Goal: Transaction & Acquisition: Book appointment/travel/reservation

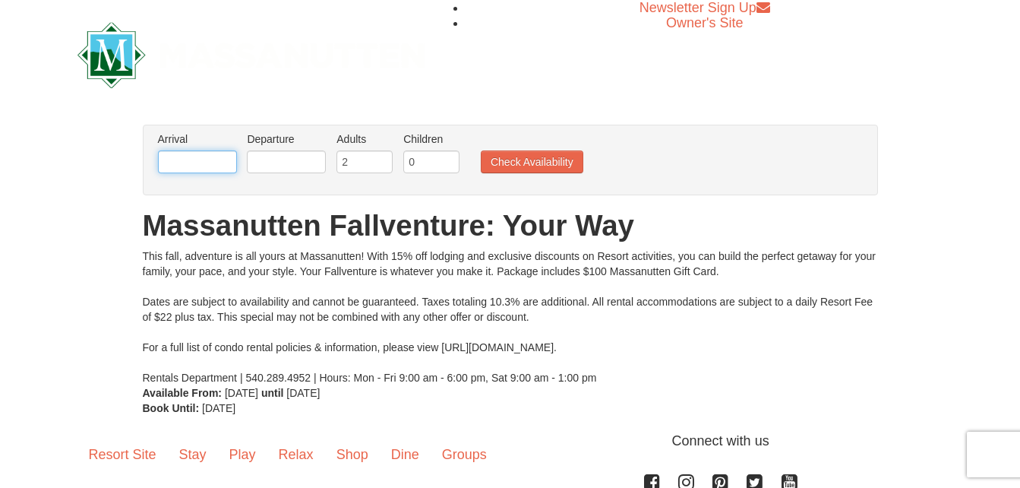
click at [191, 161] on input "text" at bounding box center [197, 161] width 79 height 23
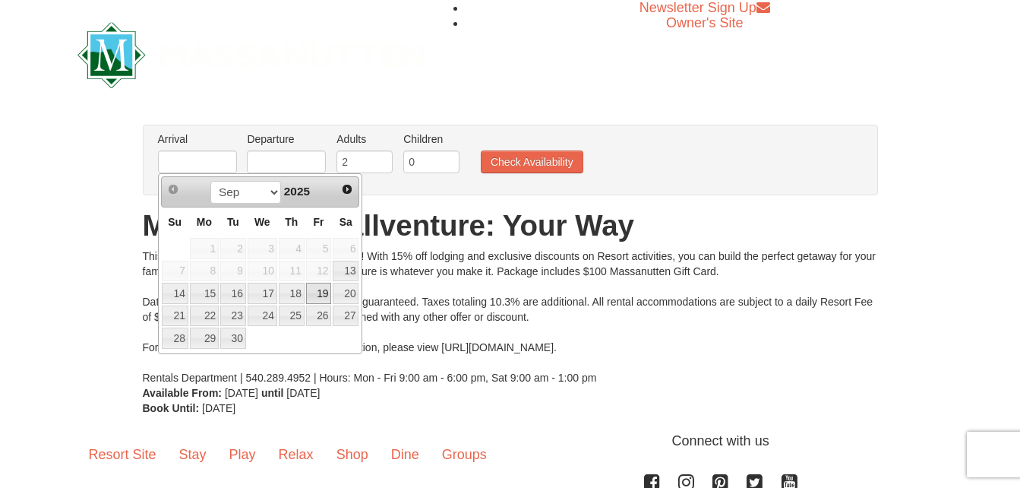
click at [327, 291] on link "19" at bounding box center [319, 293] width 26 height 21
type input "[DATE]"
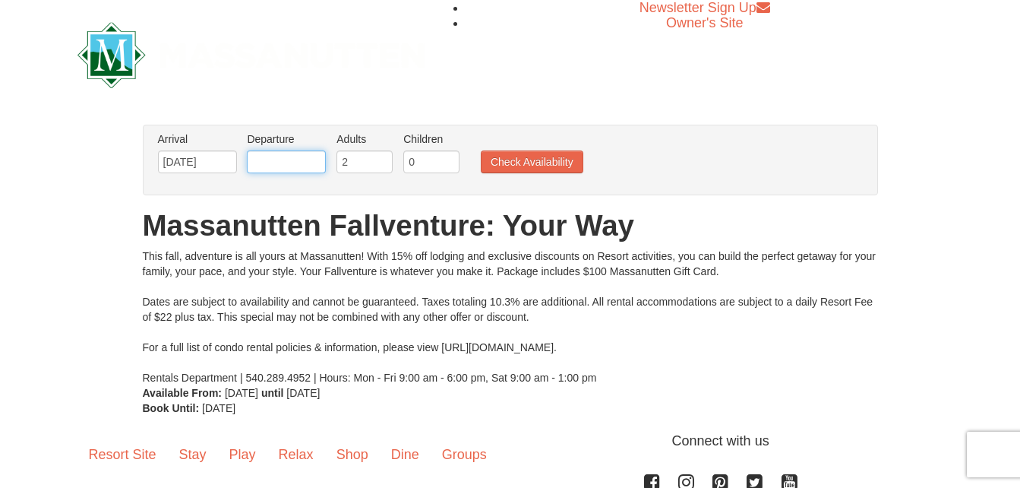
click at [292, 155] on input "text" at bounding box center [286, 161] width 79 height 23
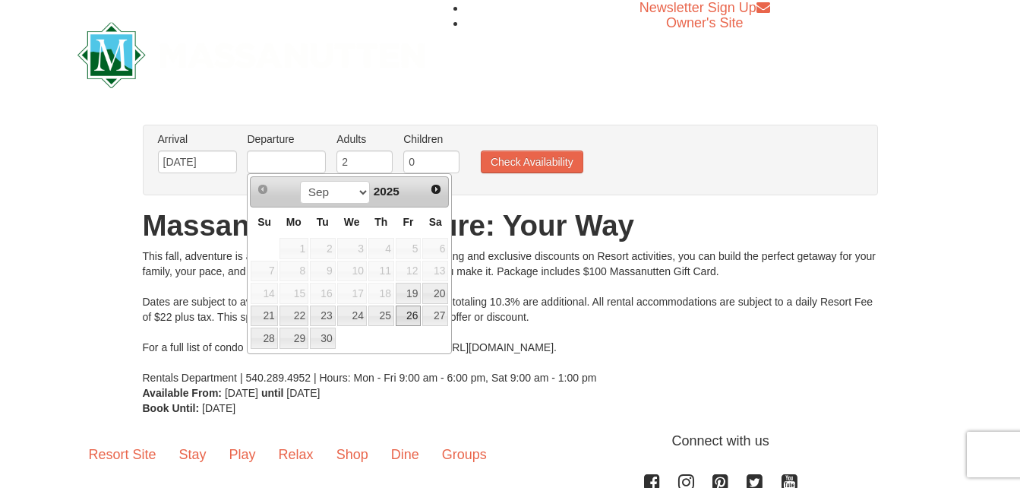
click at [415, 314] on link "26" at bounding box center [409, 315] width 26 height 21
type input "[DATE]"
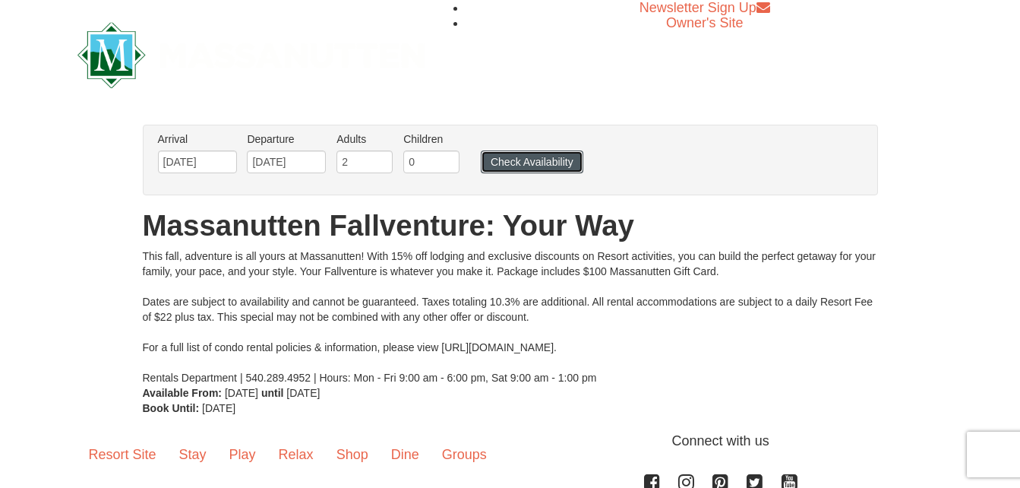
click at [513, 165] on button "Check Availability" at bounding box center [532, 161] width 103 height 23
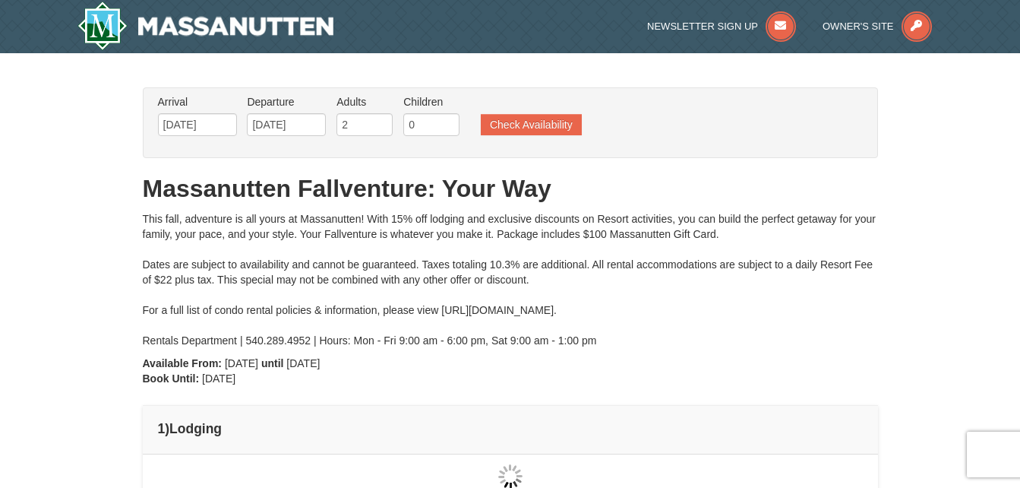
scroll to position [76, 0]
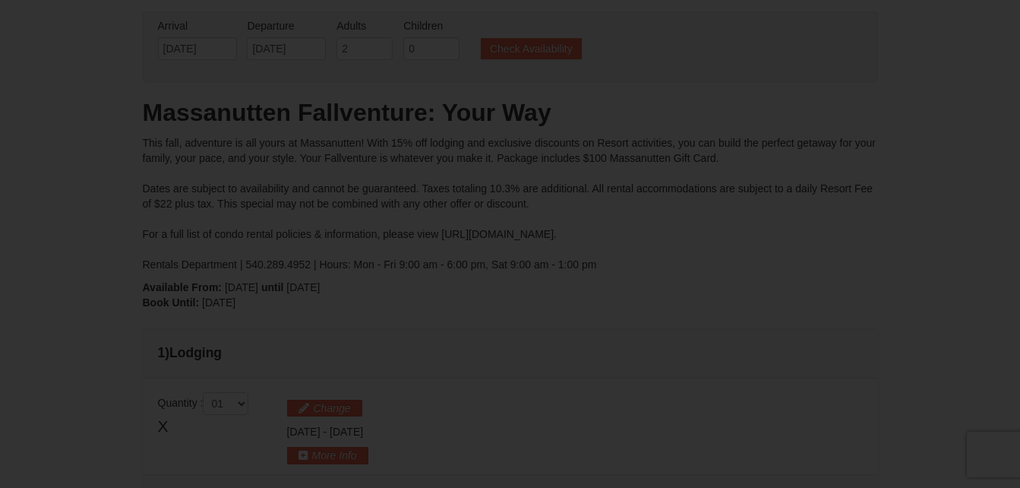
type input "[DATE]"
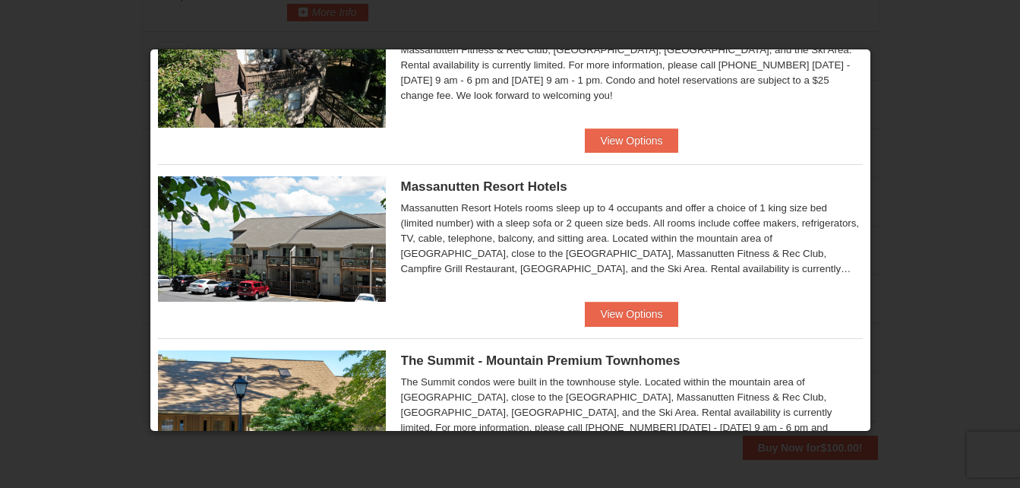
scroll to position [439, 0]
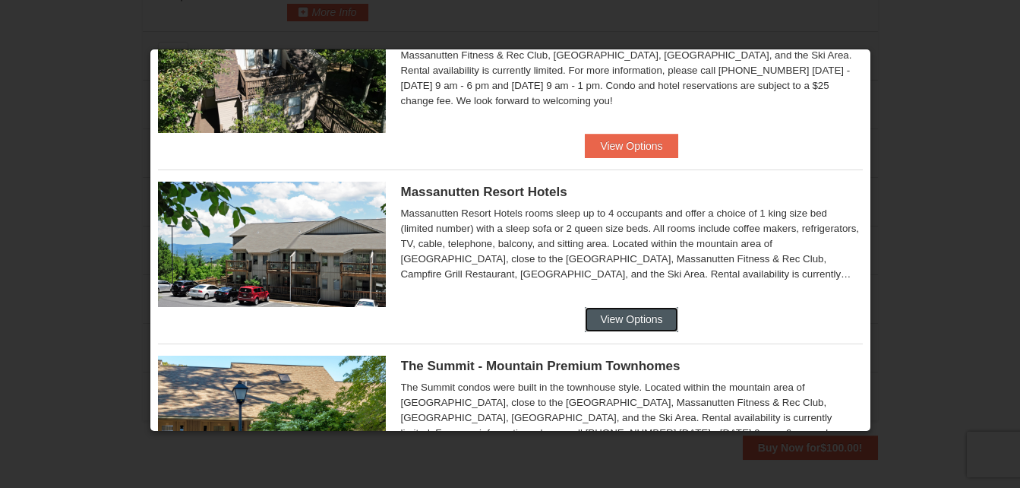
click at [627, 321] on button "View Options" at bounding box center [631, 319] width 93 height 24
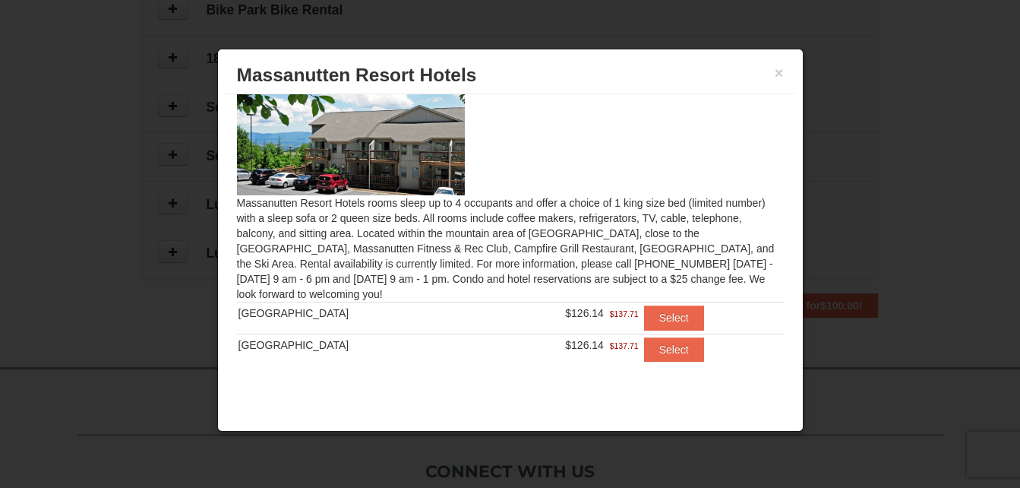
scroll to position [996, 0]
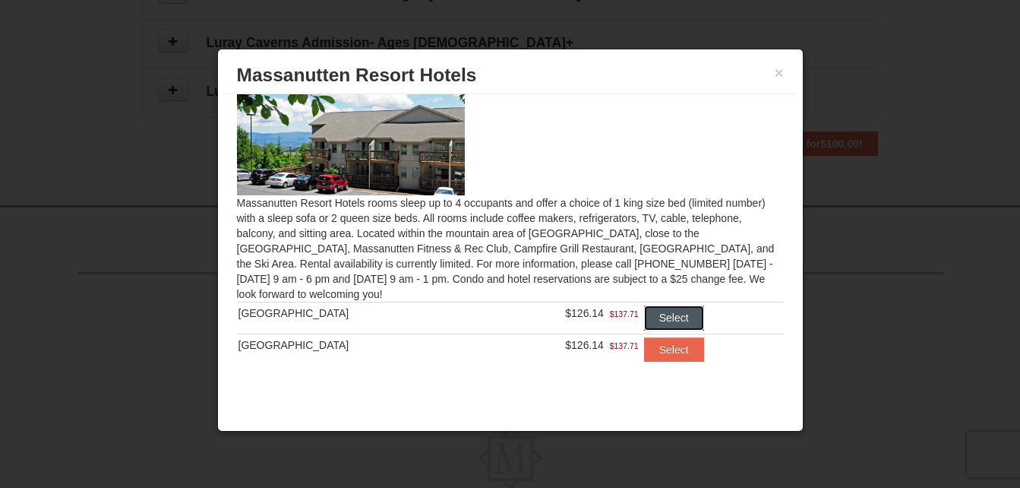
click at [658, 314] on button "Select" at bounding box center [674, 317] width 60 height 24
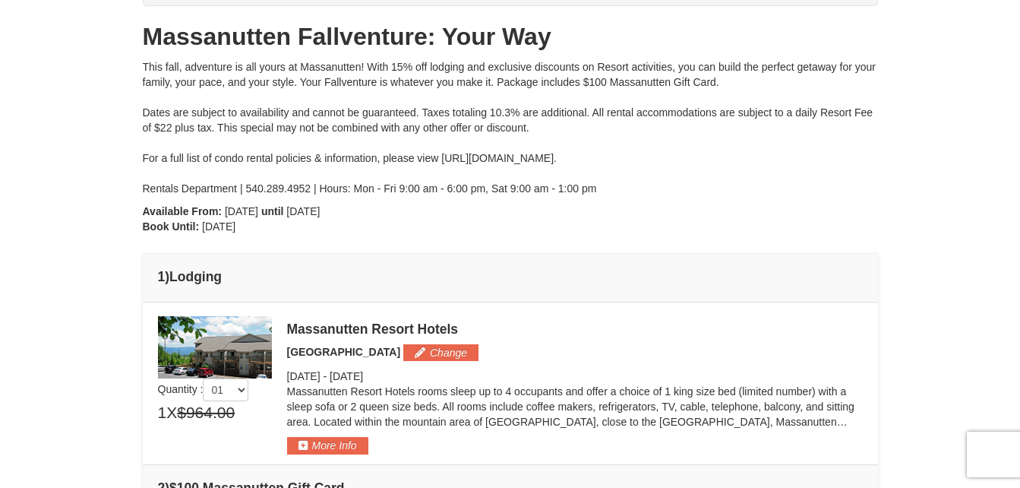
scroll to position [228, 0]
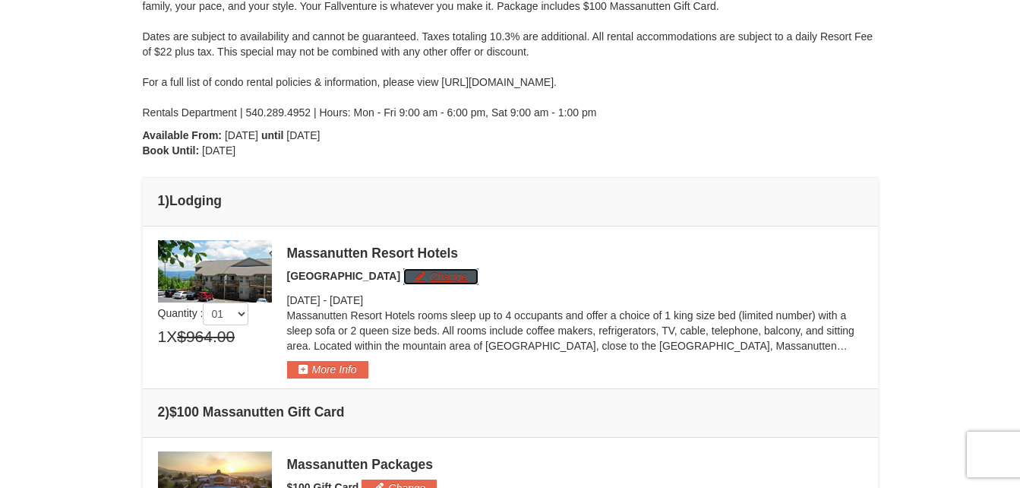
click at [403, 276] on button "Change" at bounding box center [440, 276] width 75 height 17
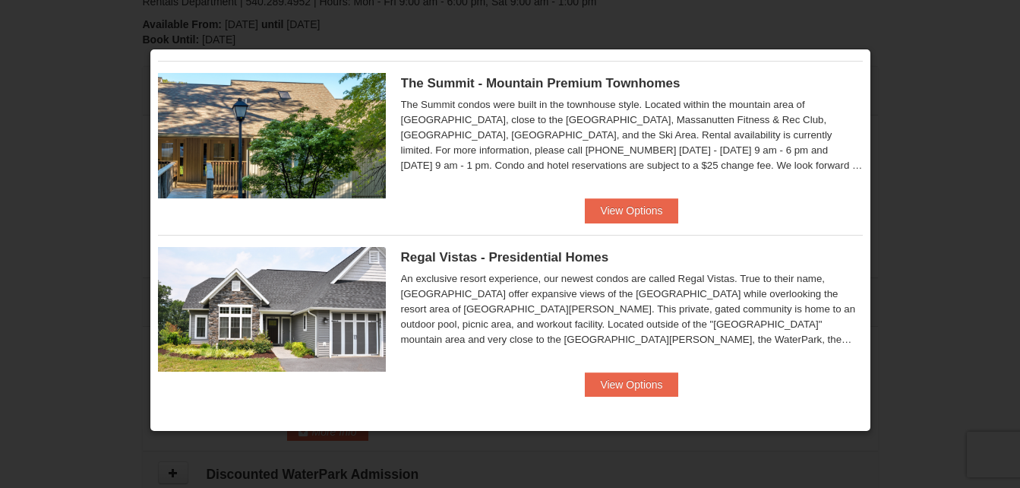
scroll to position [240, 0]
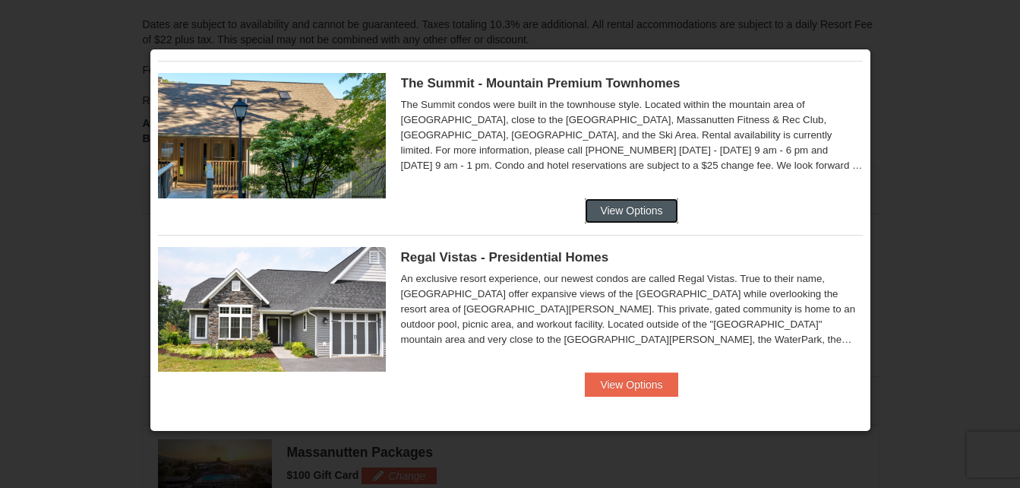
click at [636, 210] on button "View Options" at bounding box center [631, 210] width 93 height 24
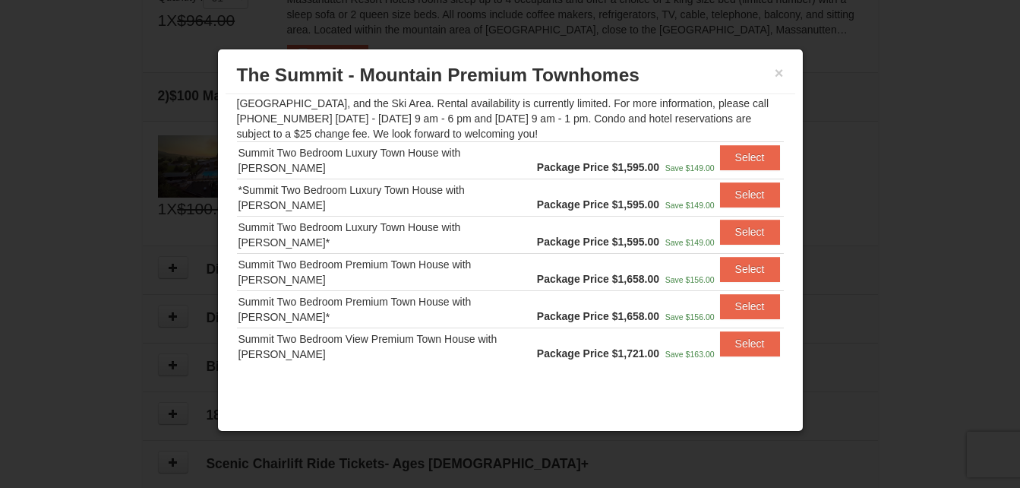
scroll to position [13, 0]
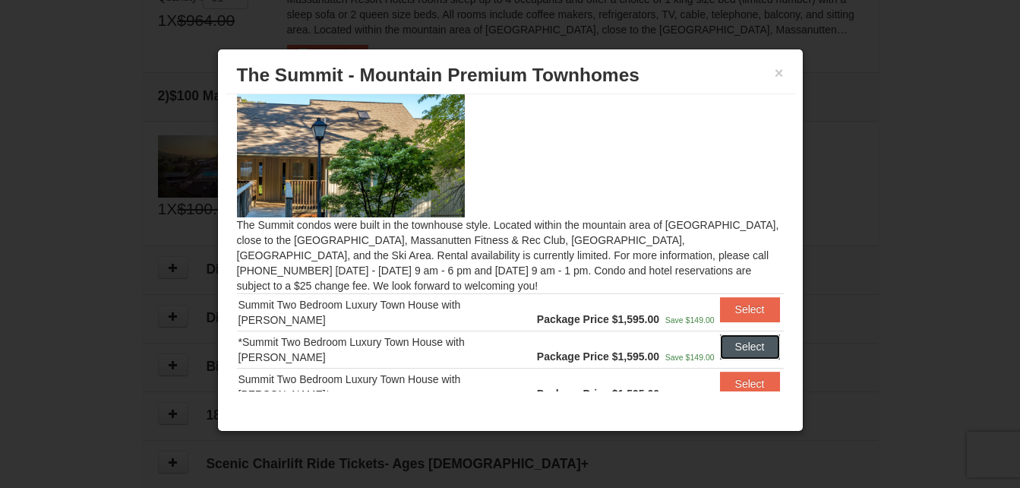
click at [748, 344] on button "Select" at bounding box center [750, 346] width 60 height 24
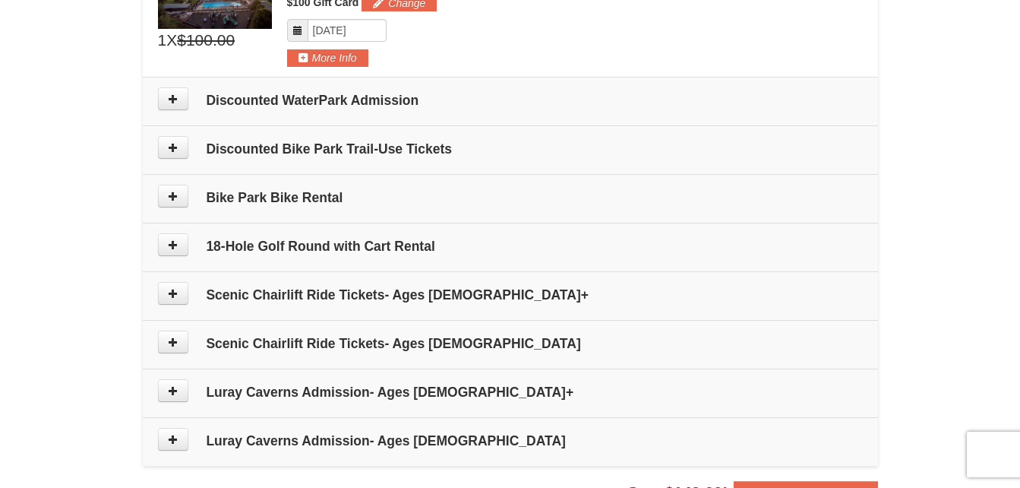
scroll to position [924, 0]
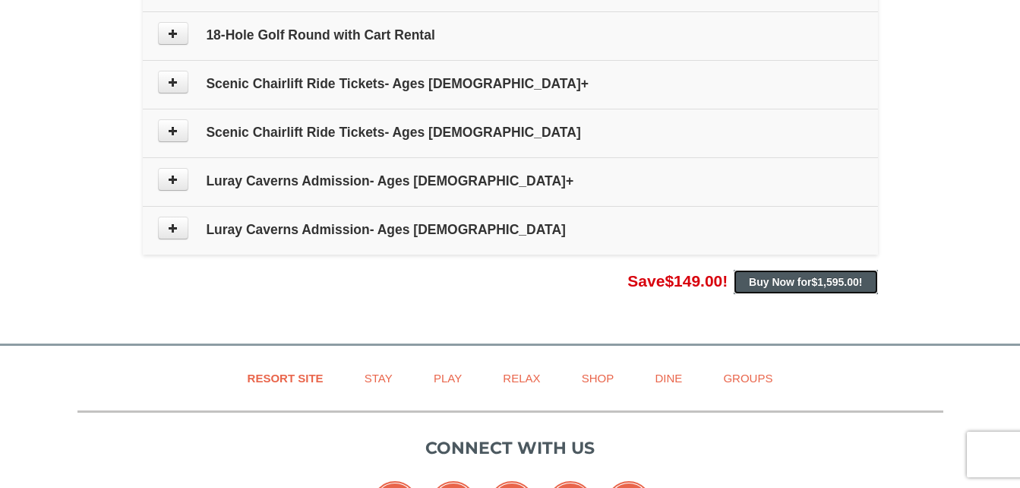
click at [787, 283] on strong "Buy Now for $1,595.00 !" at bounding box center [805, 282] width 113 height 12
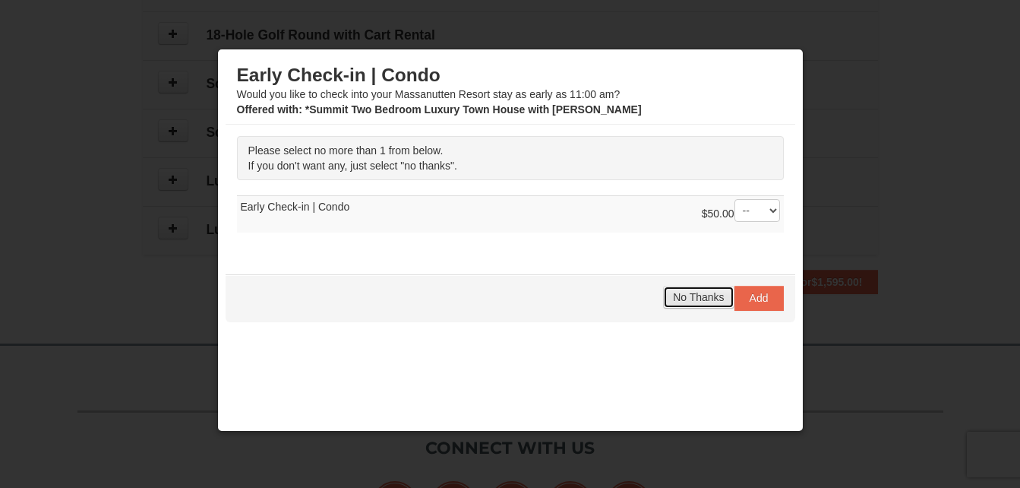
click at [693, 301] on span "No Thanks" at bounding box center [698, 297] width 51 height 12
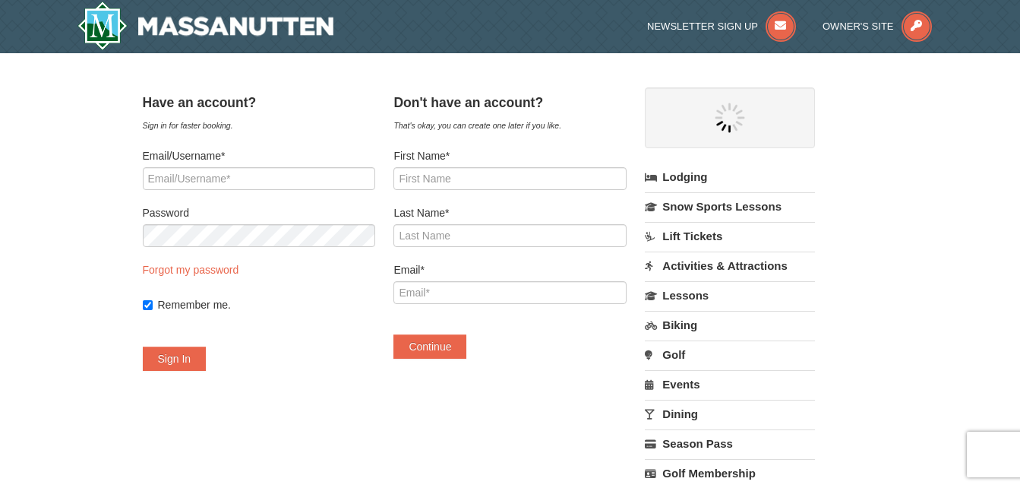
select select "9"
